Goal: Task Accomplishment & Management: Complete application form

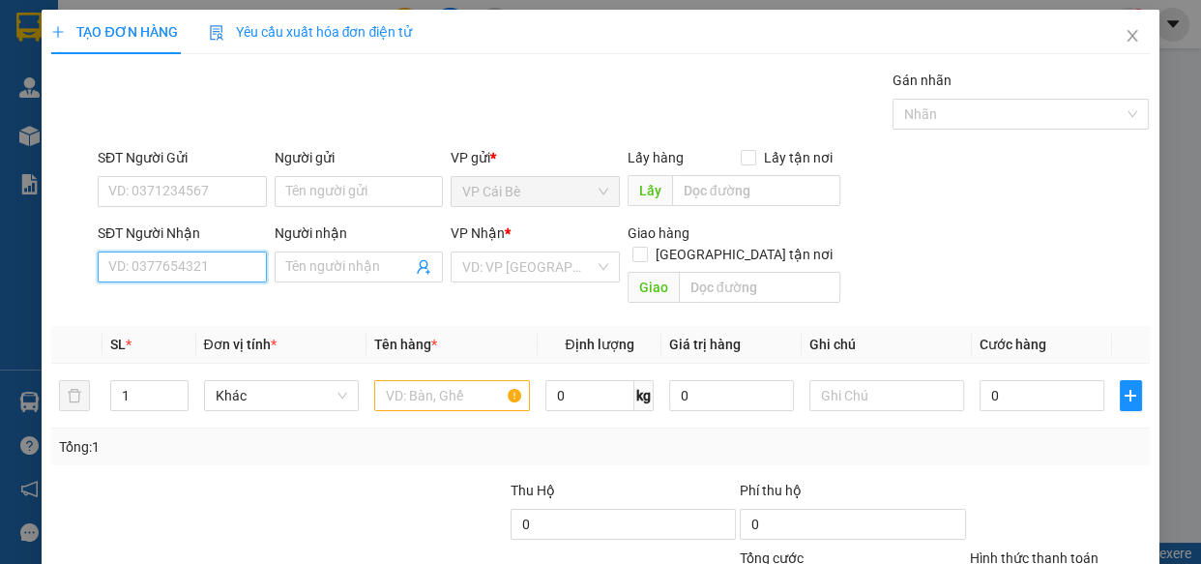
click at [159, 271] on input "SĐT Người Nhận" at bounding box center [182, 266] width 169 height 31
click at [163, 271] on input "SĐT Người Nhận" at bounding box center [182, 266] width 169 height 31
click at [185, 189] on input "SĐT Người Gửi" at bounding box center [182, 191] width 169 height 31
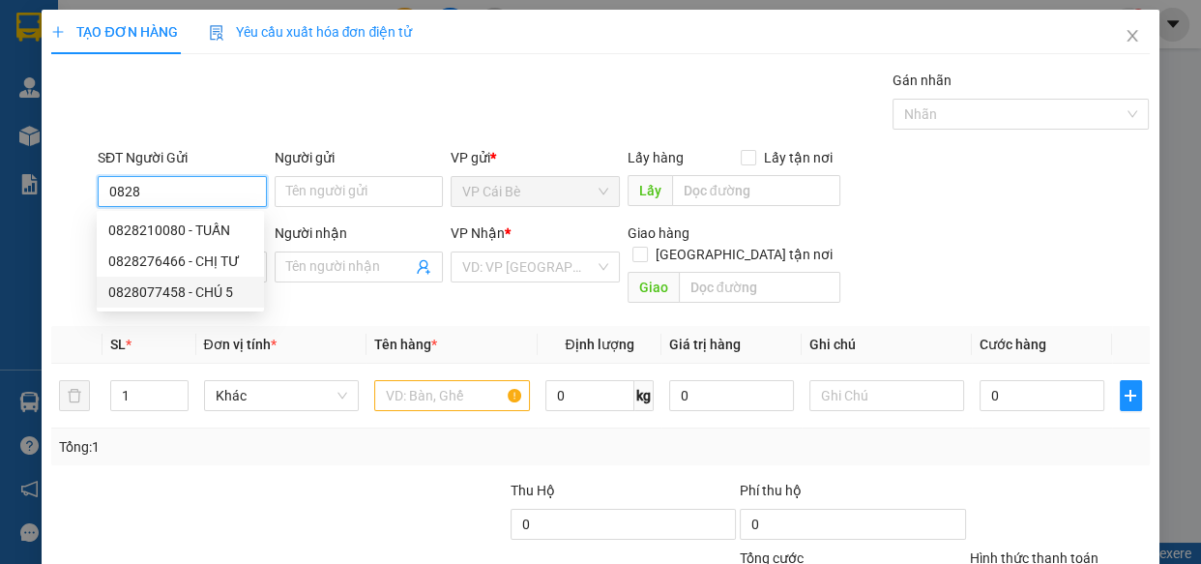
click at [180, 288] on div "0828077458 - CHÚ 5" at bounding box center [180, 291] width 144 height 21
type input "0828077458"
type input "CHÚ 5"
type input "0903230648"
type input "LONG"
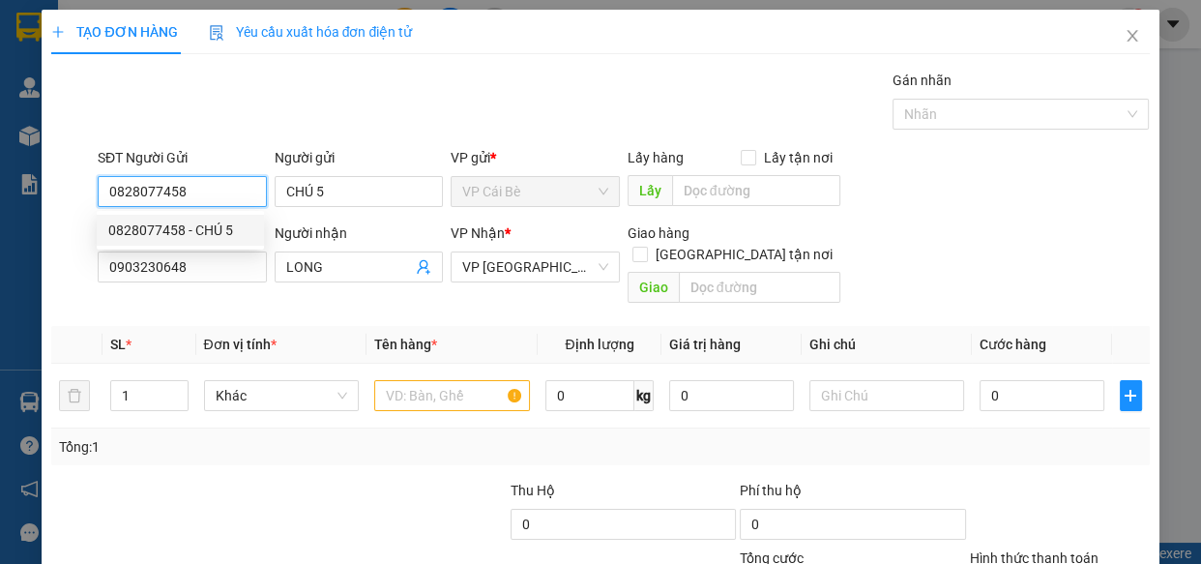
type input "60.000"
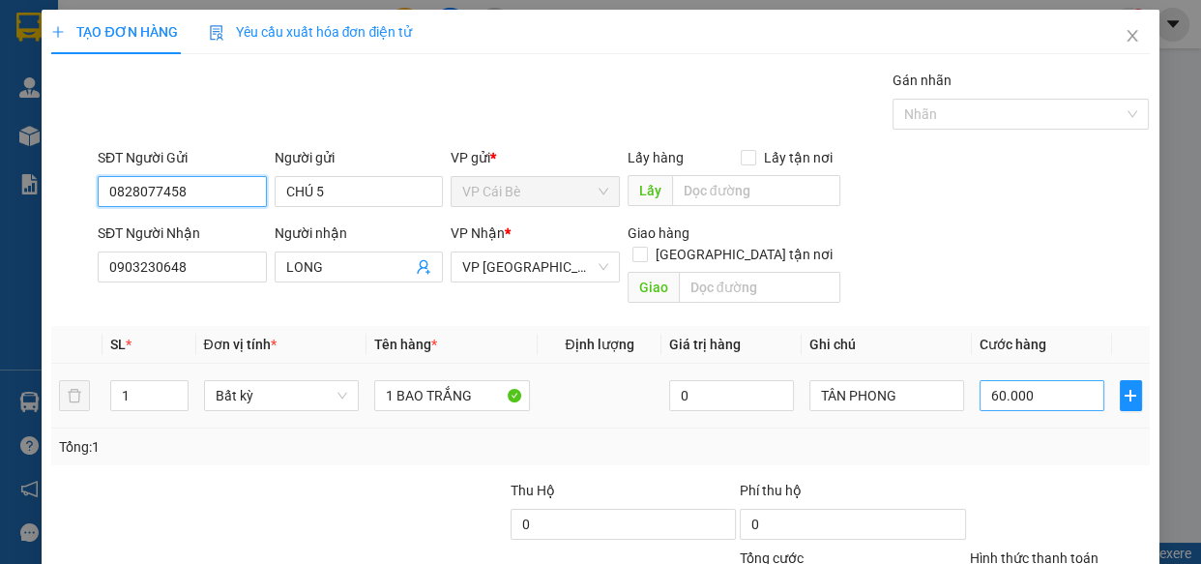
type input "0828077458"
click at [1054, 380] on input "60.000" at bounding box center [1042, 395] width 125 height 31
type input "0"
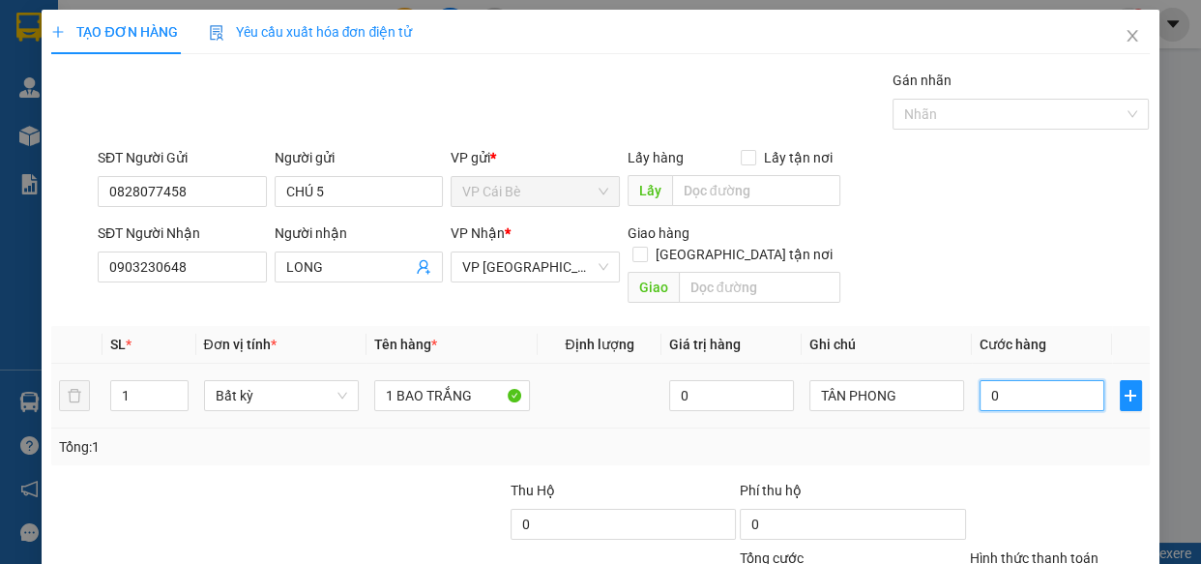
type input "6"
type input "06"
type input "60"
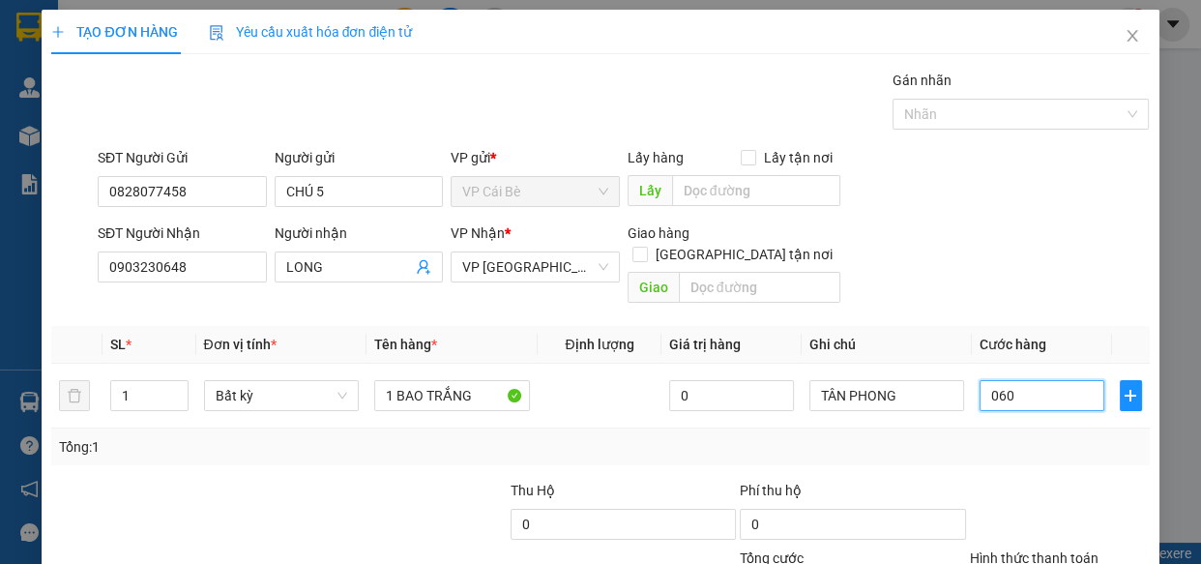
type input "060"
type input "60.000"
click at [1074, 436] on div "Tổng: 1" at bounding box center [600, 446] width 1082 height 21
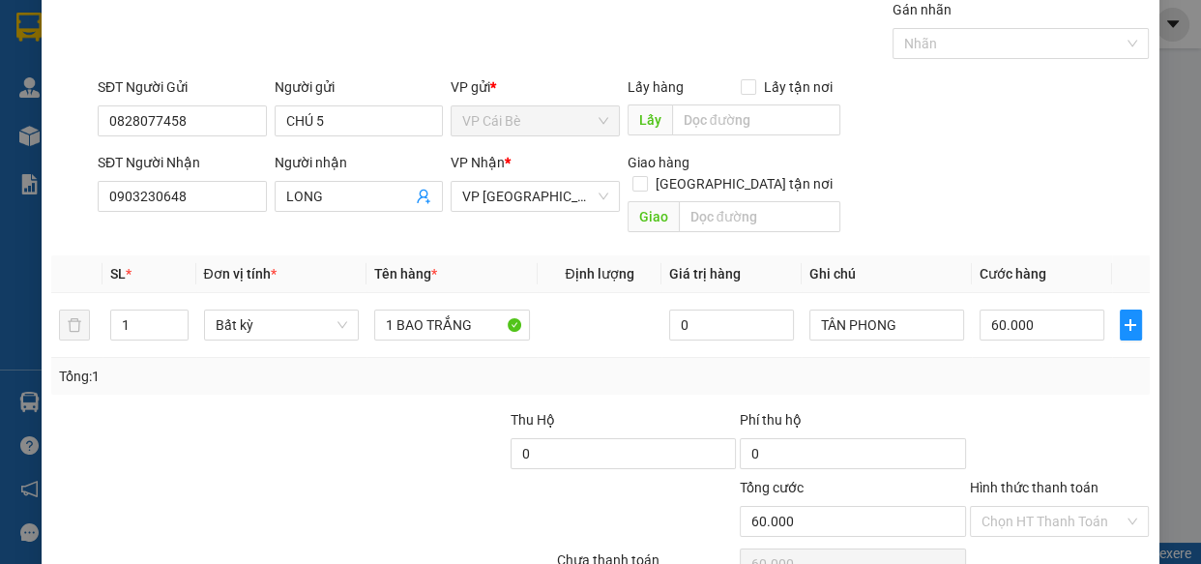
scroll to position [151, 0]
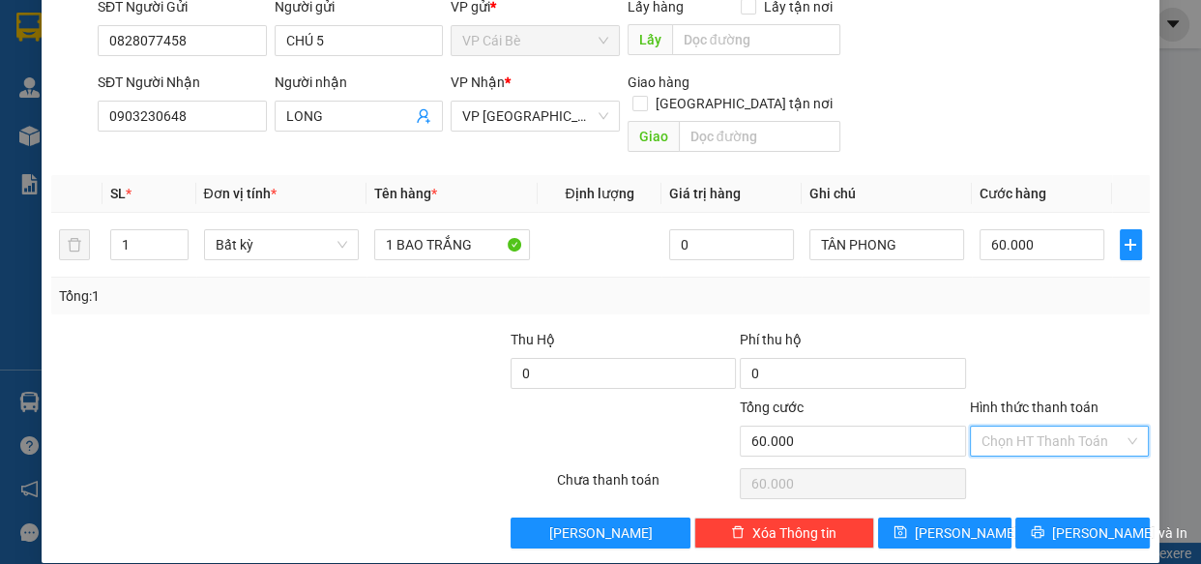
click at [1064, 427] on input "Hình thức thanh toán" at bounding box center [1053, 441] width 143 height 29
click at [1076, 456] on div "Tại văn phòng" at bounding box center [1047, 456] width 155 height 21
type input "0"
click at [1086, 522] on span "Lưu và In" at bounding box center [1119, 532] width 135 height 21
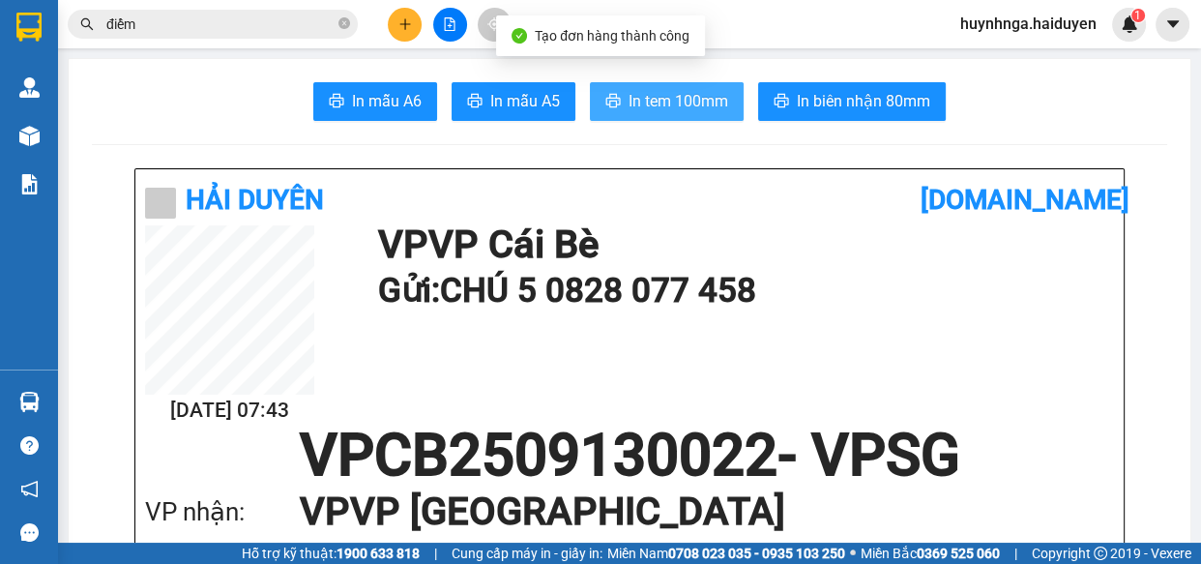
click at [656, 100] on span "In tem 100mm" at bounding box center [679, 101] width 100 height 24
click at [631, 89] on span "In tem 100mm" at bounding box center [679, 101] width 100 height 24
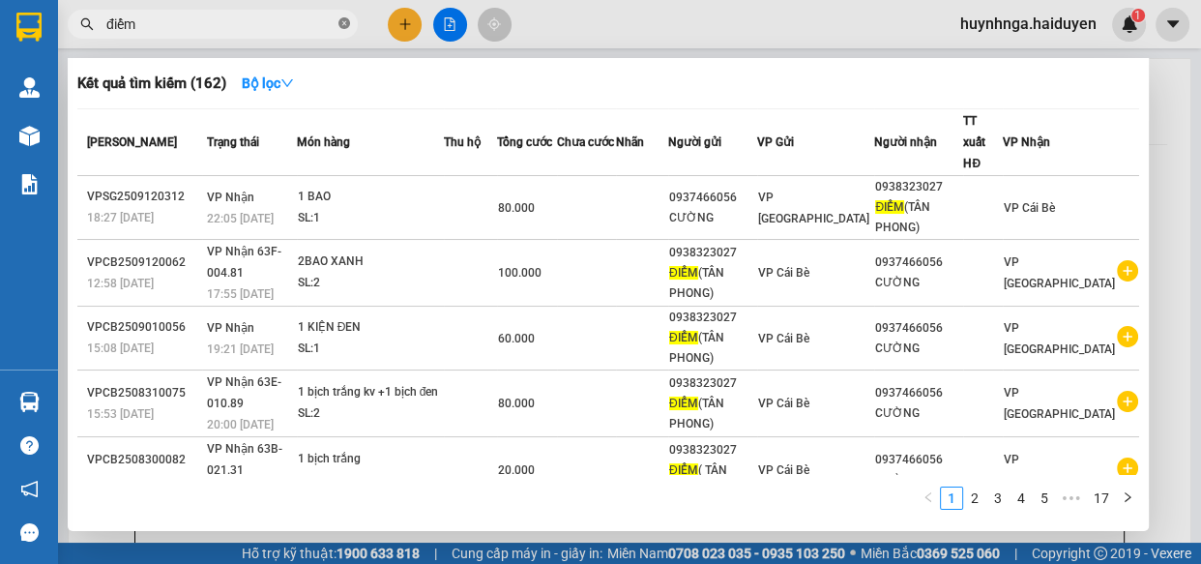
click at [343, 21] on icon "close-circle" at bounding box center [345, 23] width 12 height 12
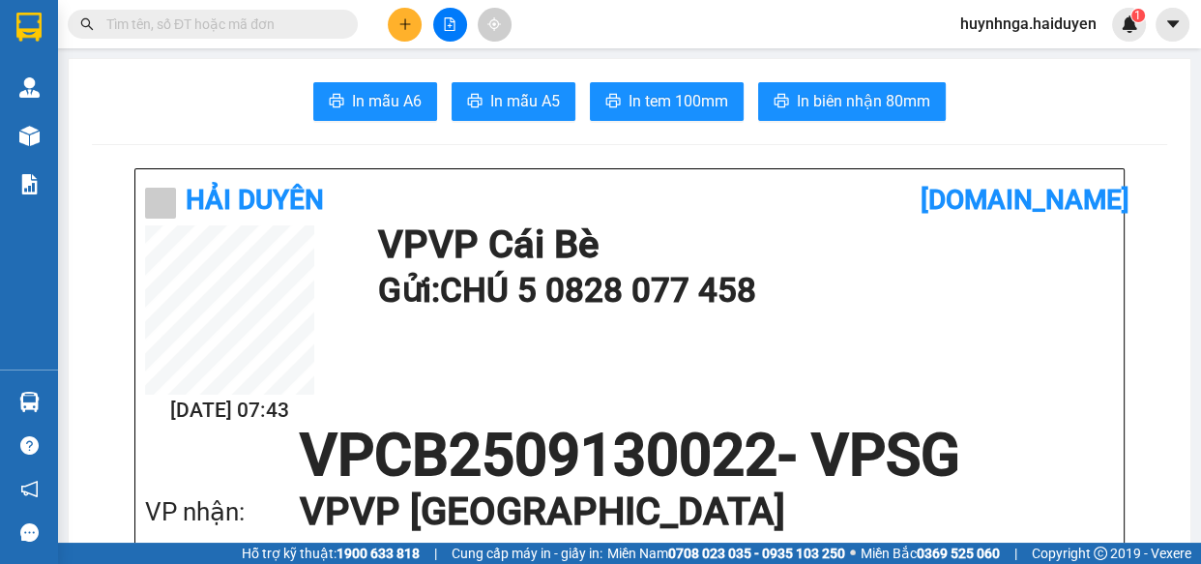
click at [303, 21] on input "text" at bounding box center [220, 24] width 228 height 21
type input "d"
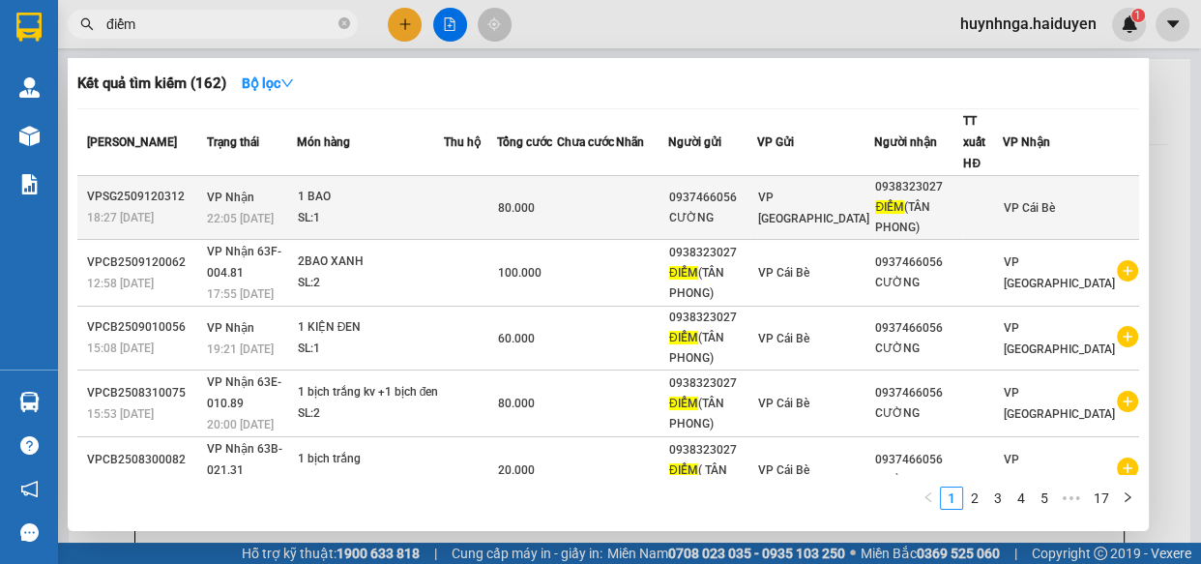
type input "điểm"
click at [442, 187] on div "1 BAO" at bounding box center [370, 197] width 145 height 21
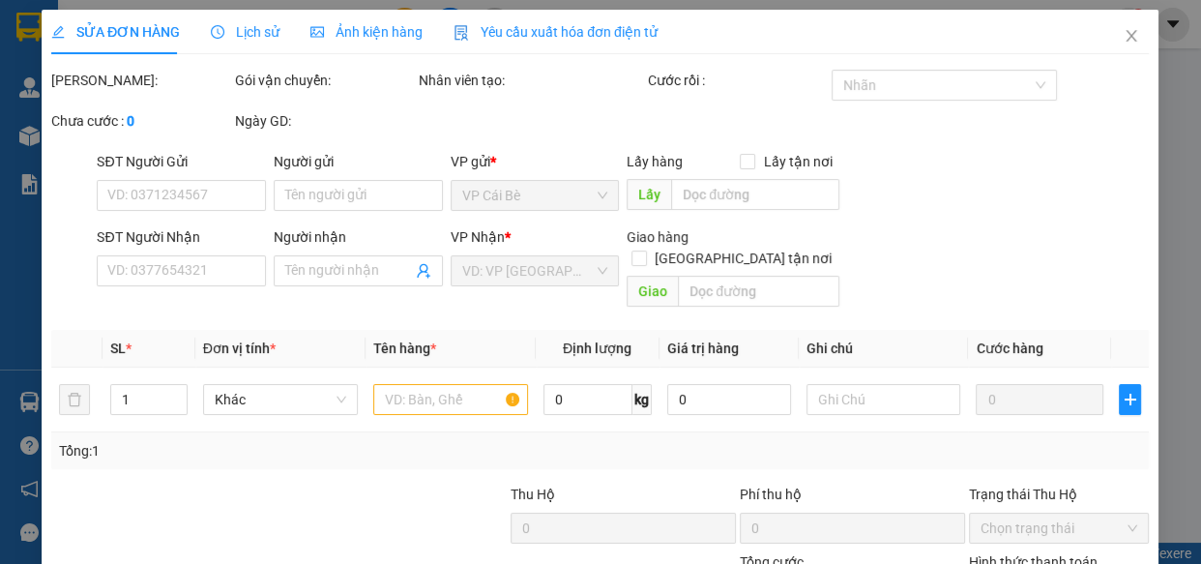
type input "0937466056"
type input "CƯỜNG"
type input "0938323027"
type input "ĐIỂM(TÂN PHONG)"
type input "80.000"
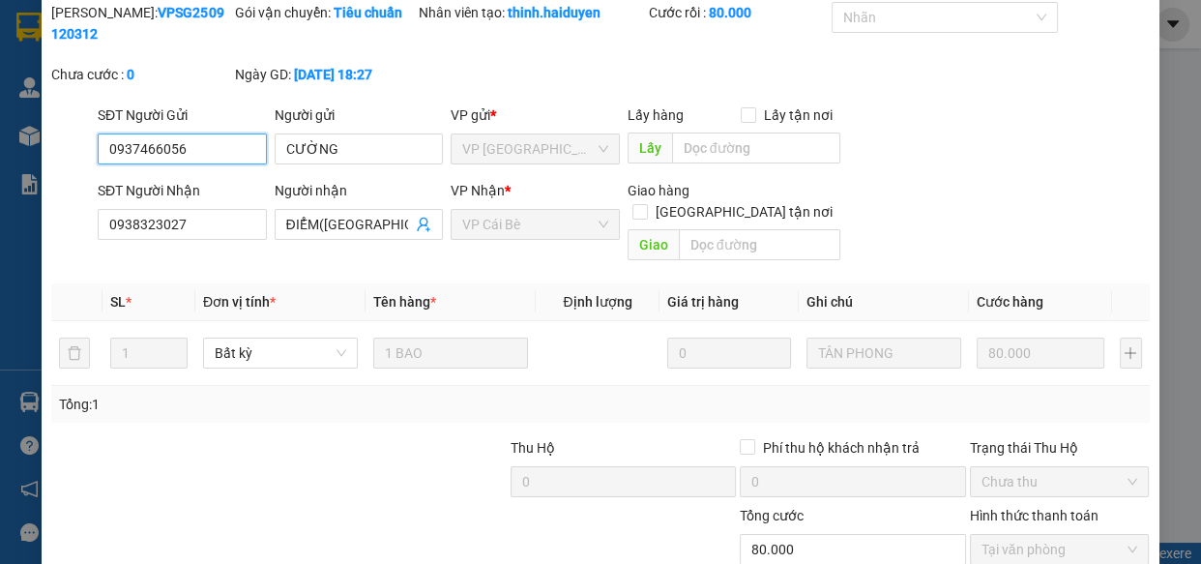
scroll to position [176, 0]
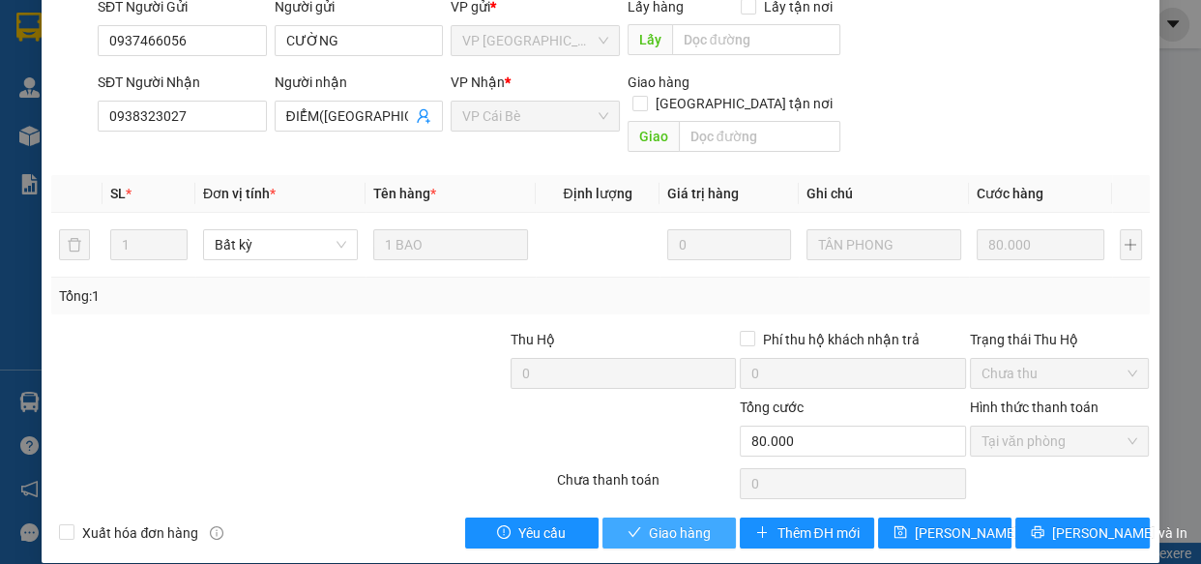
click at [683, 518] on button "Giao hàng" at bounding box center [669, 533] width 133 height 31
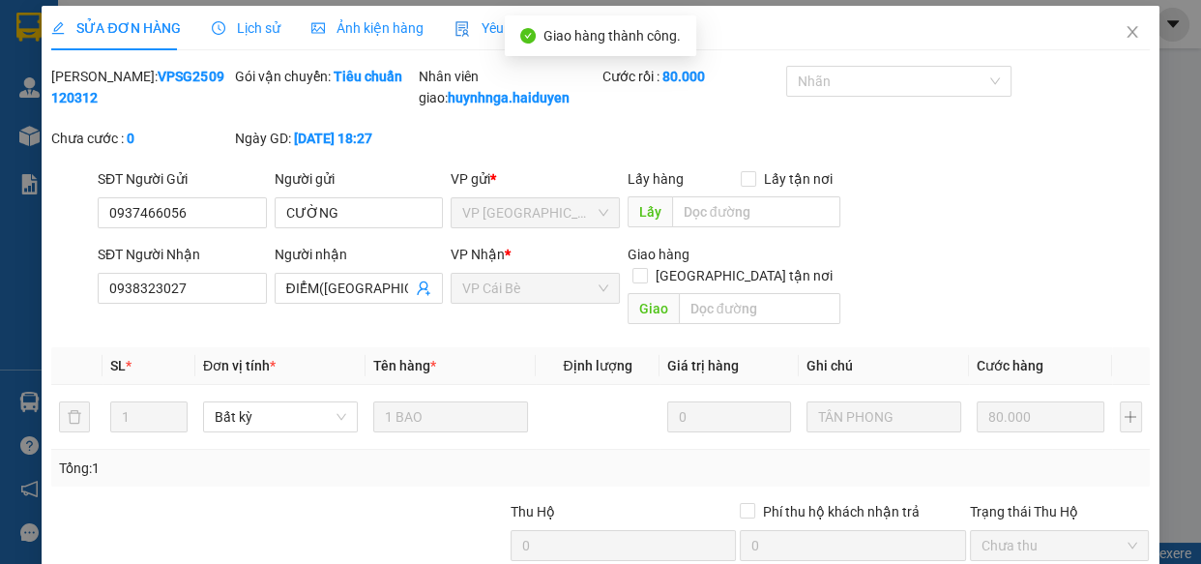
scroll to position [0, 0]
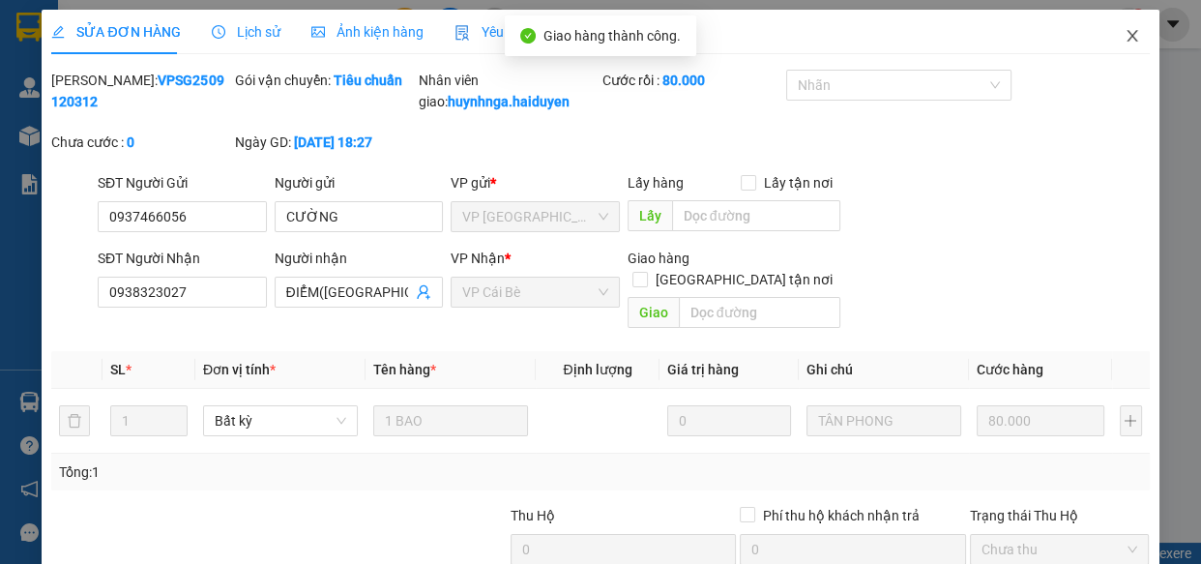
click at [1125, 39] on icon "close" at bounding box center [1132, 35] width 15 height 15
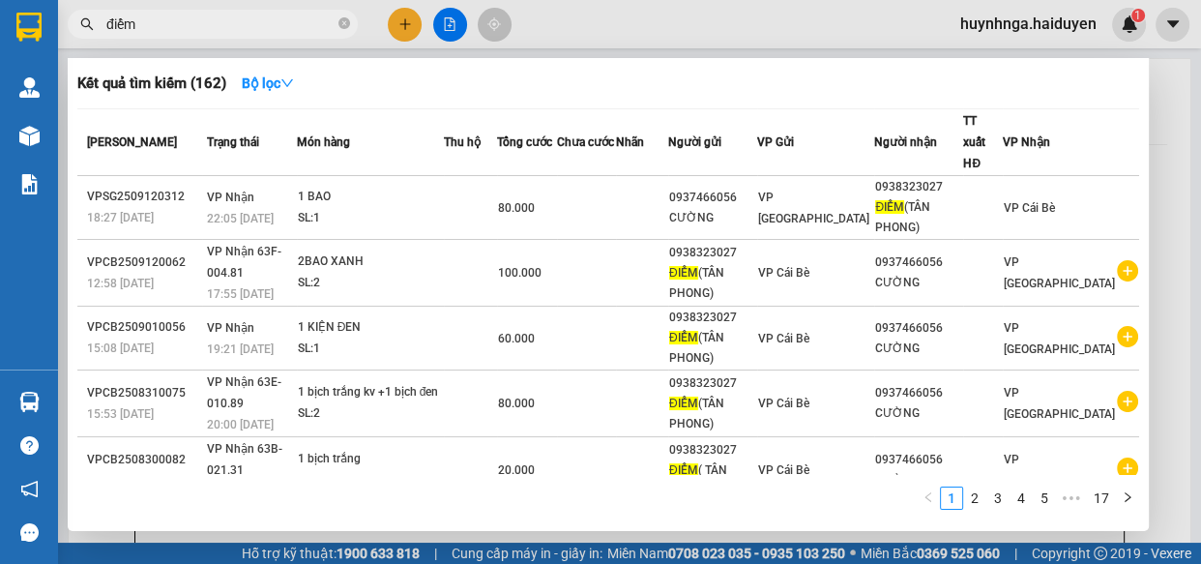
click at [351, 25] on span "điểm" at bounding box center [213, 24] width 290 height 29
click at [264, 28] on input "điểm" at bounding box center [220, 24] width 228 height 21
click at [345, 29] on span at bounding box center [345, 24] width 12 height 18
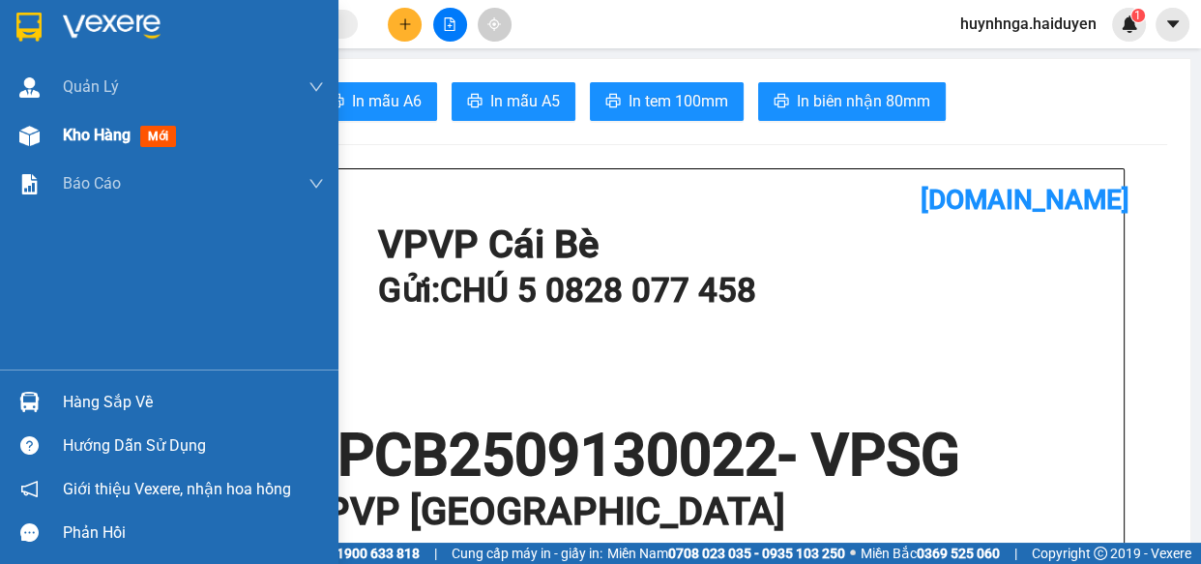
click at [74, 133] on span "Kho hàng" at bounding box center [97, 135] width 68 height 18
